Goal: Share content: Share content

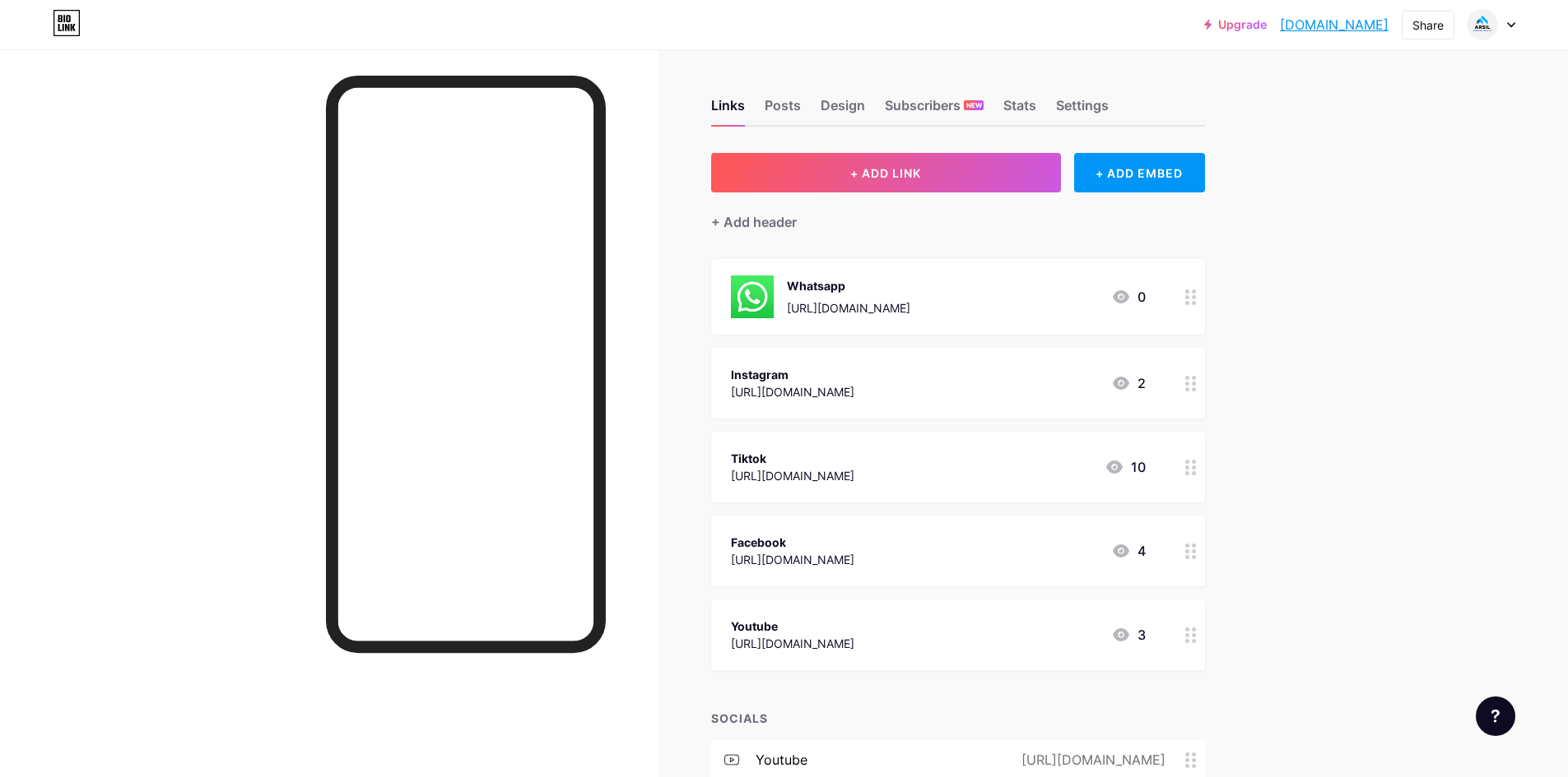
click at [1338, 374] on div "Upgrade arsilcomp.bio.l... [DOMAIN_NAME] Share Switch accounts Arsil Comp [DOMA…" at bounding box center [784, 530] width 1568 height 1059
click at [1420, 22] on div "Share" at bounding box center [1428, 24] width 31 height 17
click at [1381, 128] on div "Get my QR code" at bounding box center [1330, 124] width 246 height 39
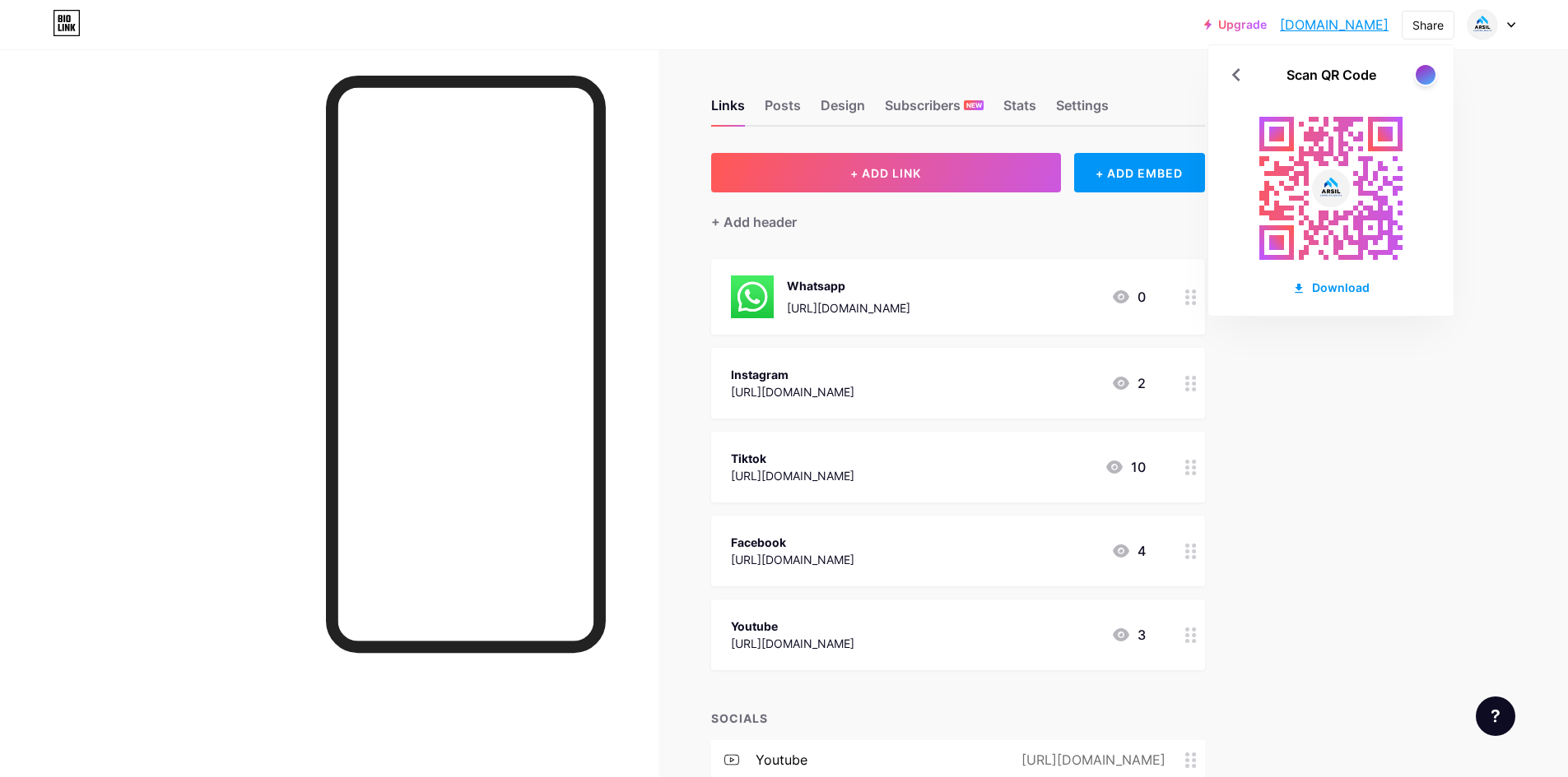
click at [1325, 297] on div "Scan QR Code Download" at bounding box center [1330, 180] width 246 height 271
click at [1329, 283] on div "Download" at bounding box center [1330, 287] width 78 height 17
click at [1465, 230] on div "Upgrade arsilcomp.bio.l... [DOMAIN_NAME] Share Scan QR Code Download Switch acc…" at bounding box center [784, 530] width 1568 height 1059
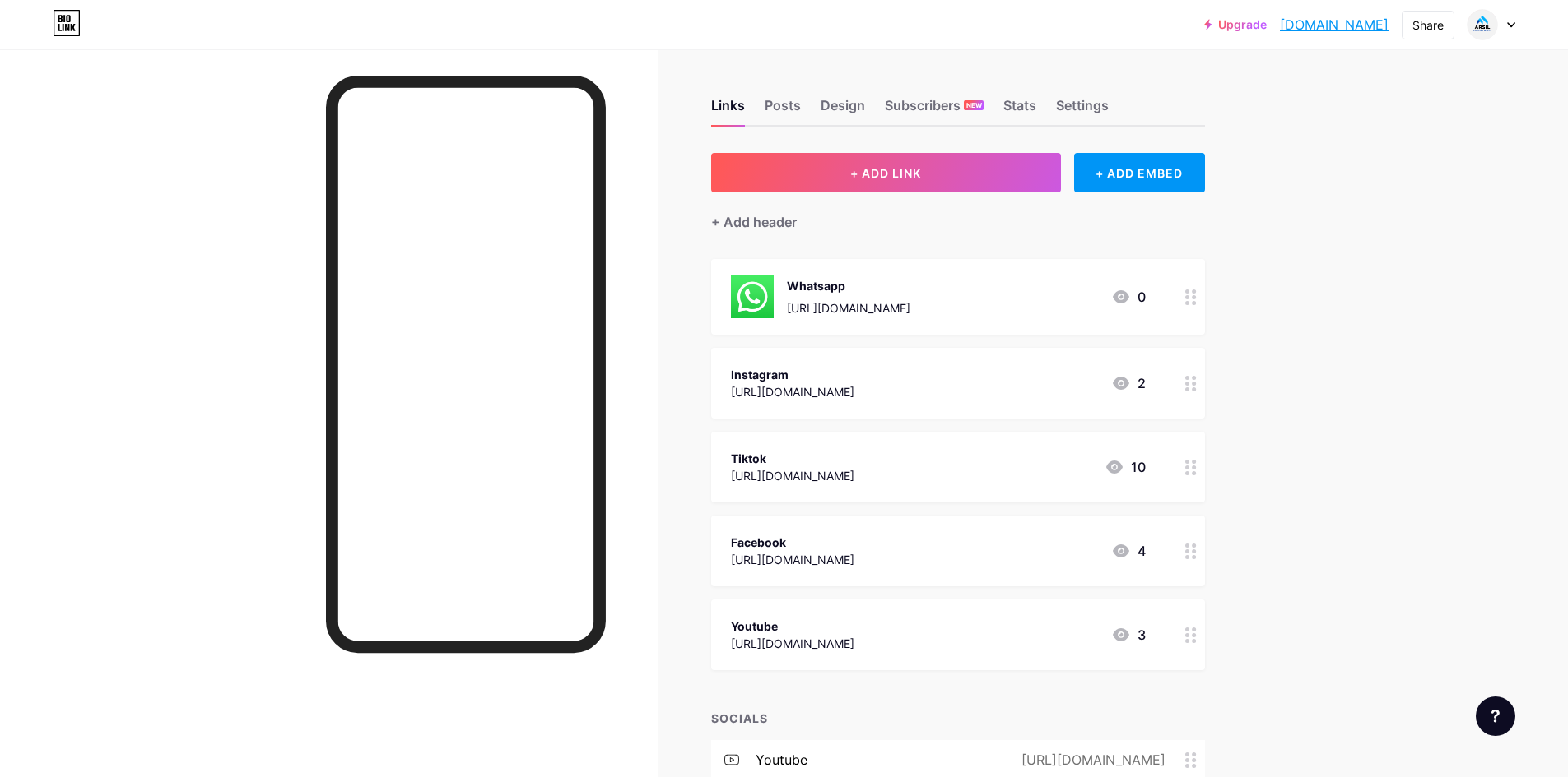
click at [1350, 32] on link "[DOMAIN_NAME]" at bounding box center [1334, 25] width 109 height 20
click at [1426, 24] on div "Share" at bounding box center [1428, 24] width 31 height 17
click at [1508, 31] on div at bounding box center [1490, 24] width 47 height 29
click at [1115, 68] on div "Links Posts Design Subscribers NEW Stats Settings + ADD LINK + ADD EMBED + Add …" at bounding box center [637, 554] width 1274 height 1010
